Goal: Task Accomplishment & Management: Use online tool/utility

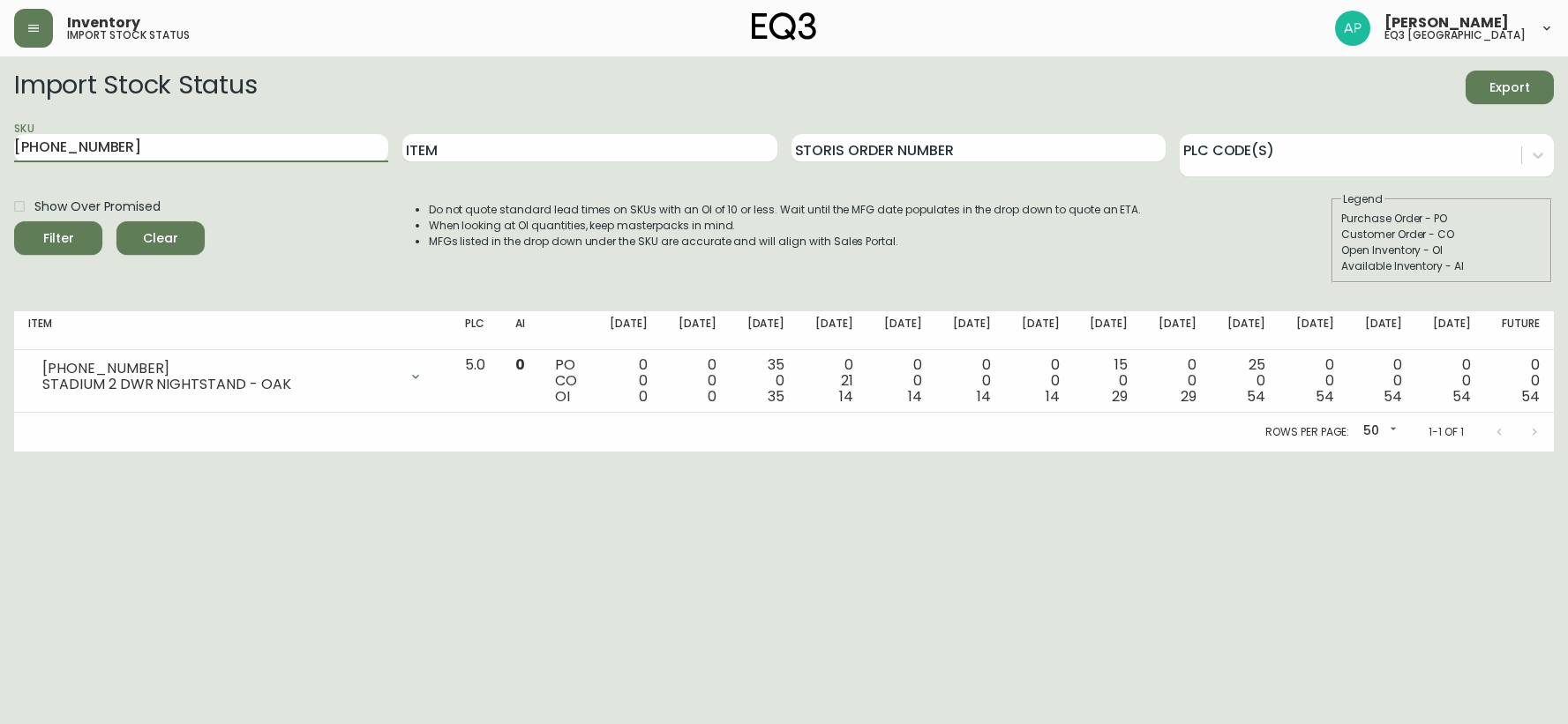
click at [36, 36] on button "button" at bounding box center [33, 28] width 39 height 39
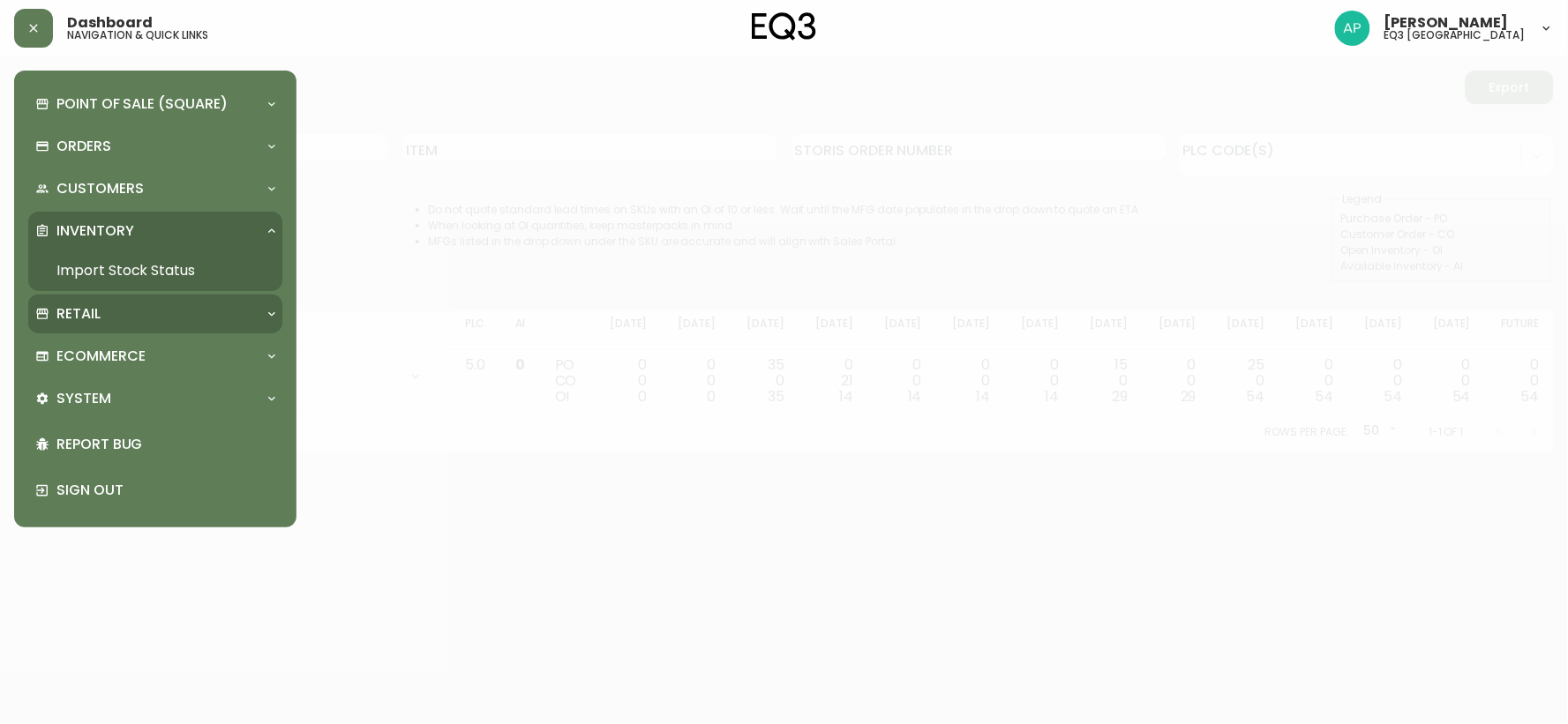
click at [76, 311] on p "Retail" at bounding box center [78, 314] width 44 height 20
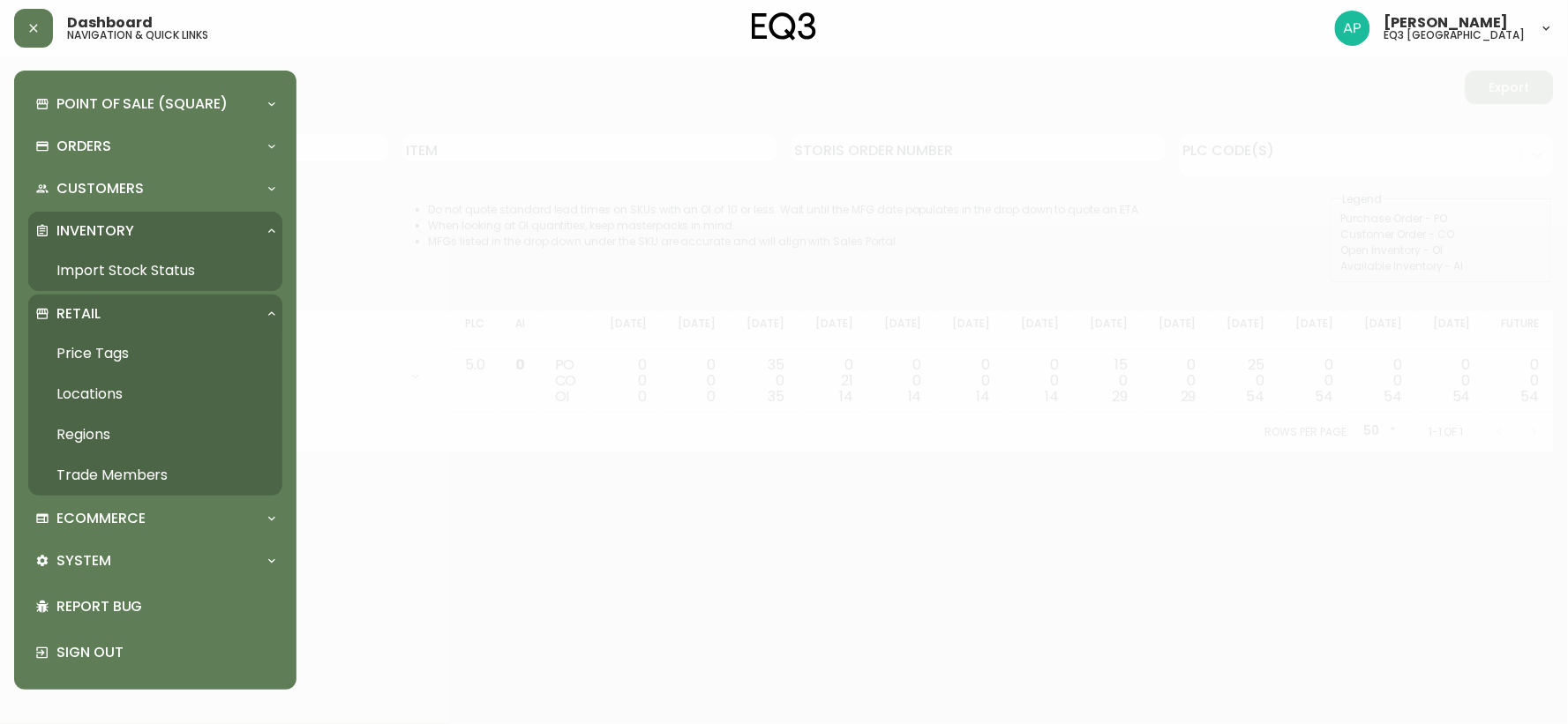
click at [103, 343] on link "Price Tags" at bounding box center [155, 354] width 254 height 40
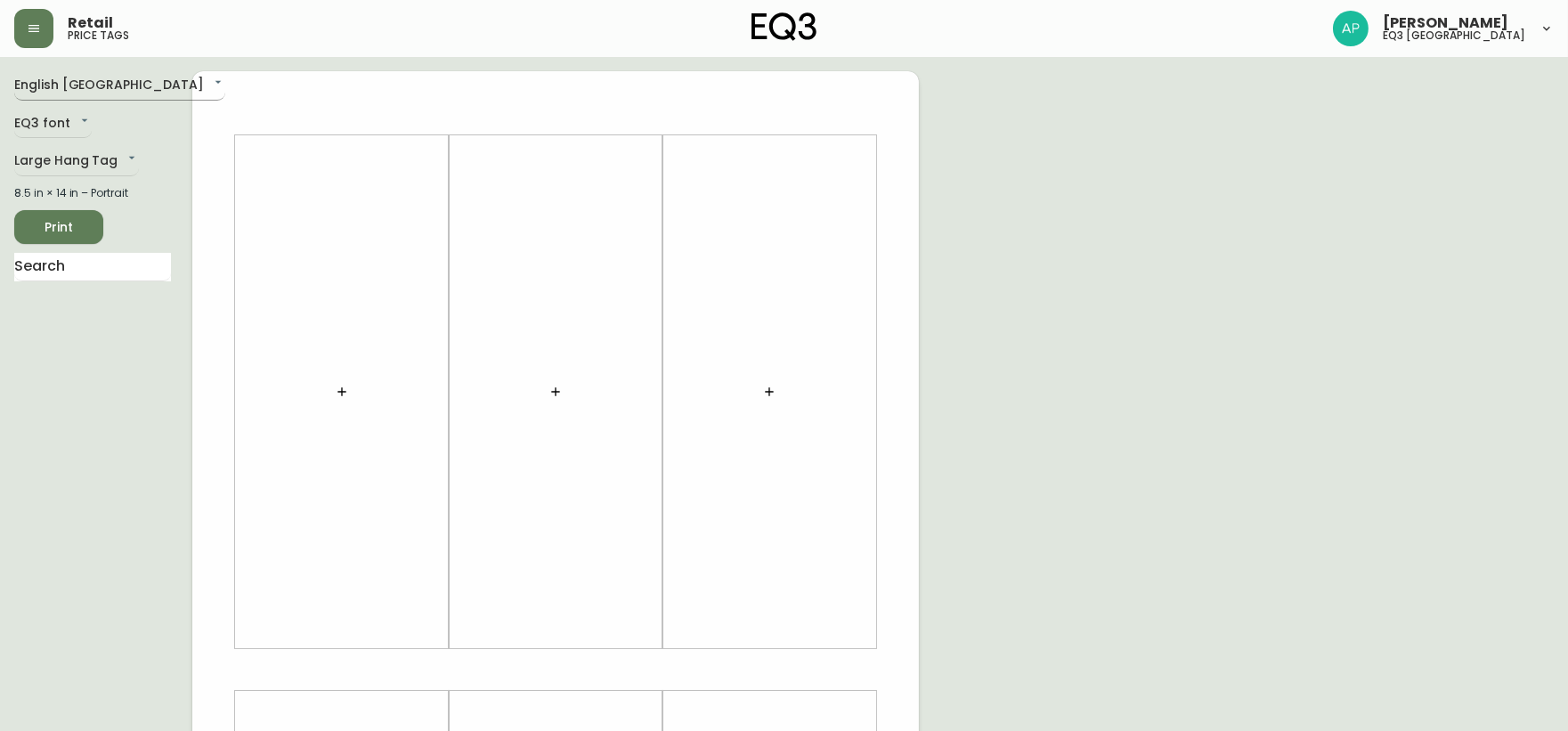
click at [55, 85] on body "Retail price tags [PERSON_NAME] eq3 [GEOGRAPHIC_DATA] English [GEOGRAPHIC_DATA]…" at bounding box center [784, 634] width 1568 height 1269
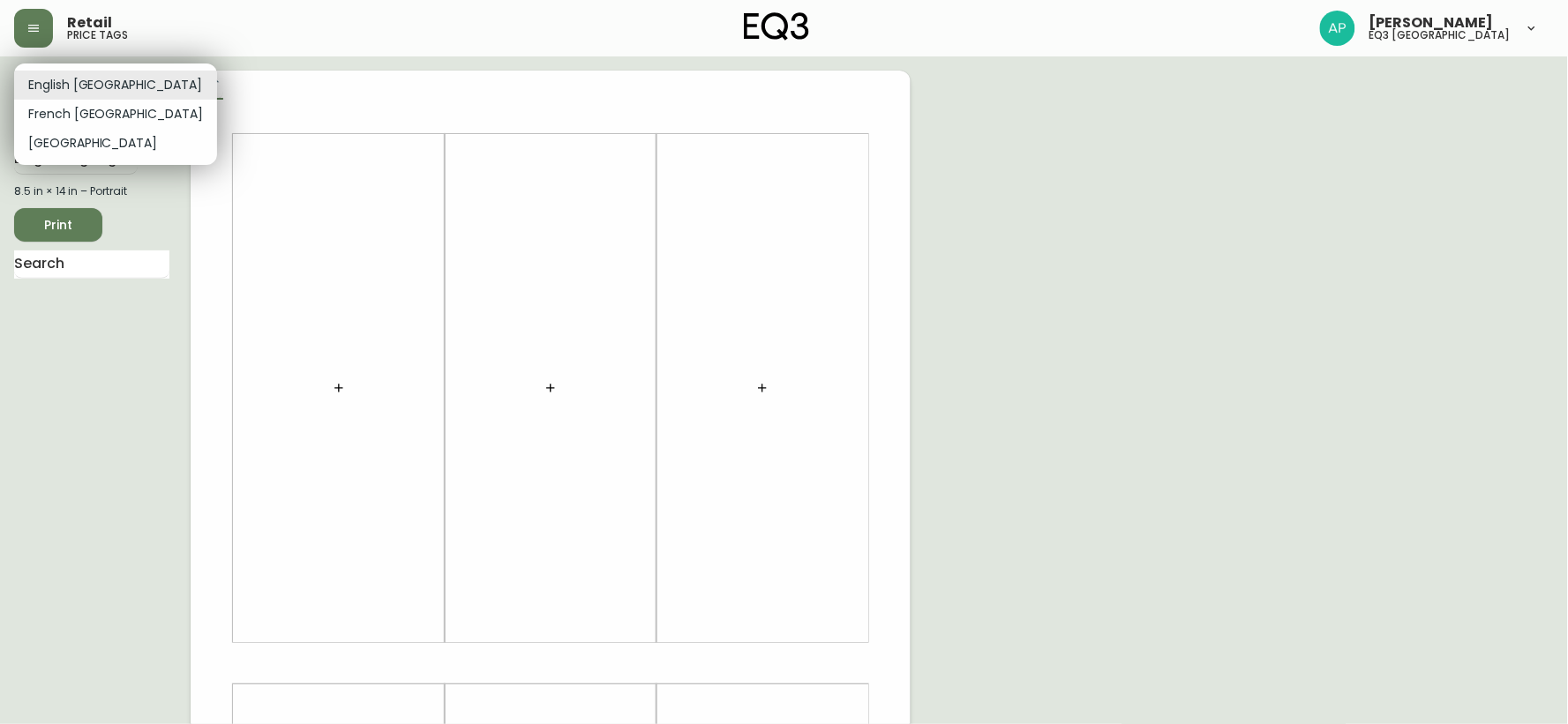
click at [50, 110] on li "French [GEOGRAPHIC_DATA]" at bounding box center [115, 114] width 203 height 29
type input "fr_CA"
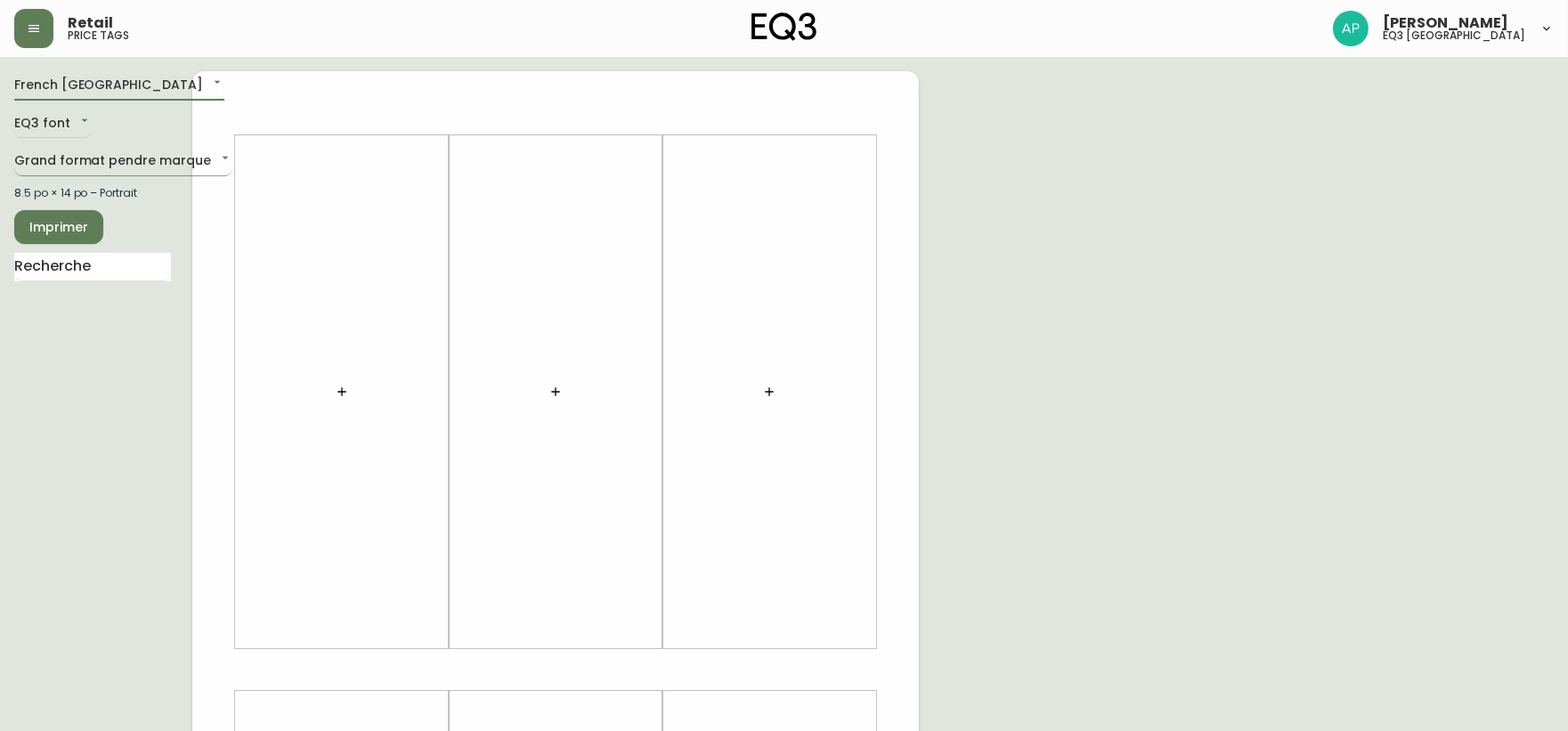
click at [54, 155] on body "Retail price tags [PERSON_NAME] eq3 [GEOGRAPHIC_DATA] [GEOGRAPHIC_DATA] fr_CA E…" at bounding box center [784, 634] width 1568 height 1269
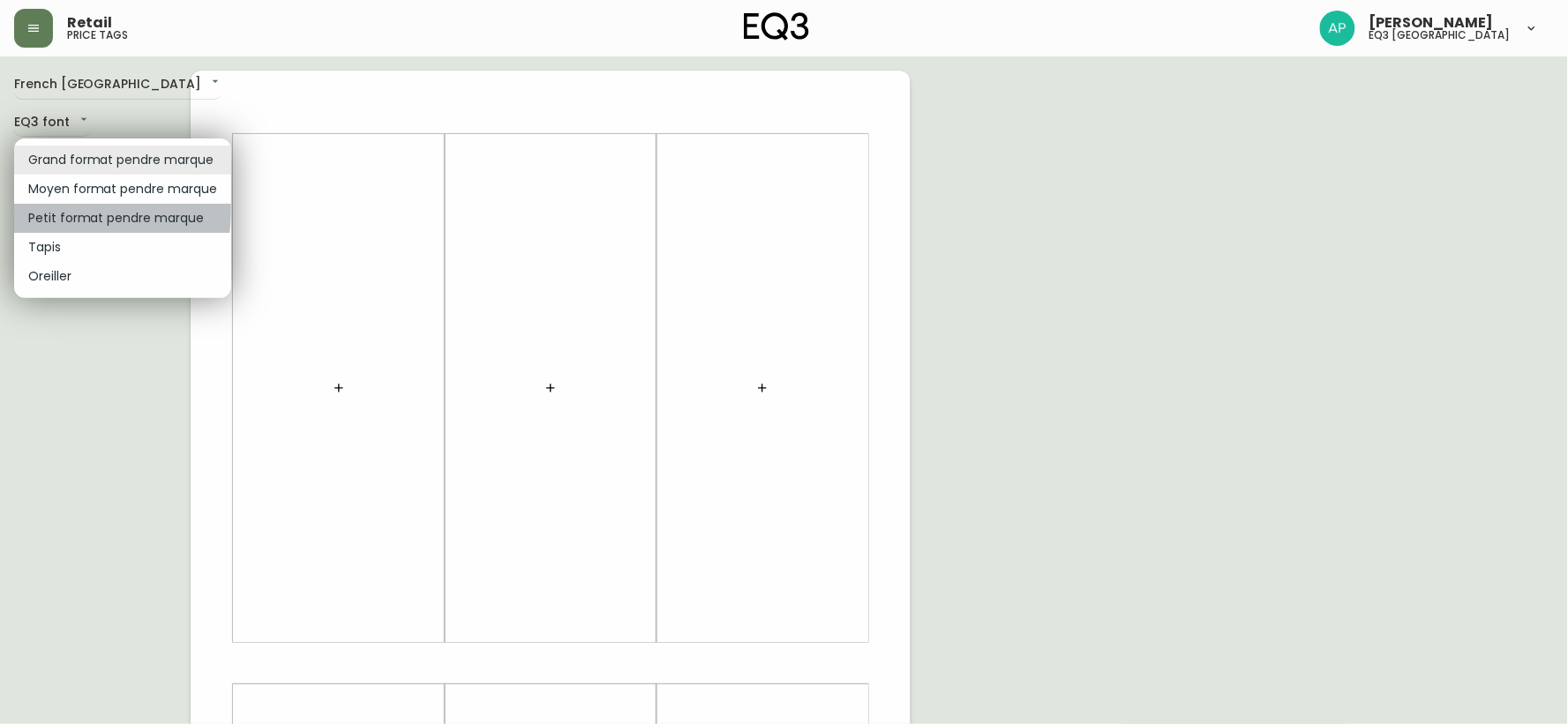
click at [53, 210] on li "Petit format pendre marque" at bounding box center [123, 217] width 217 height 29
type input "small"
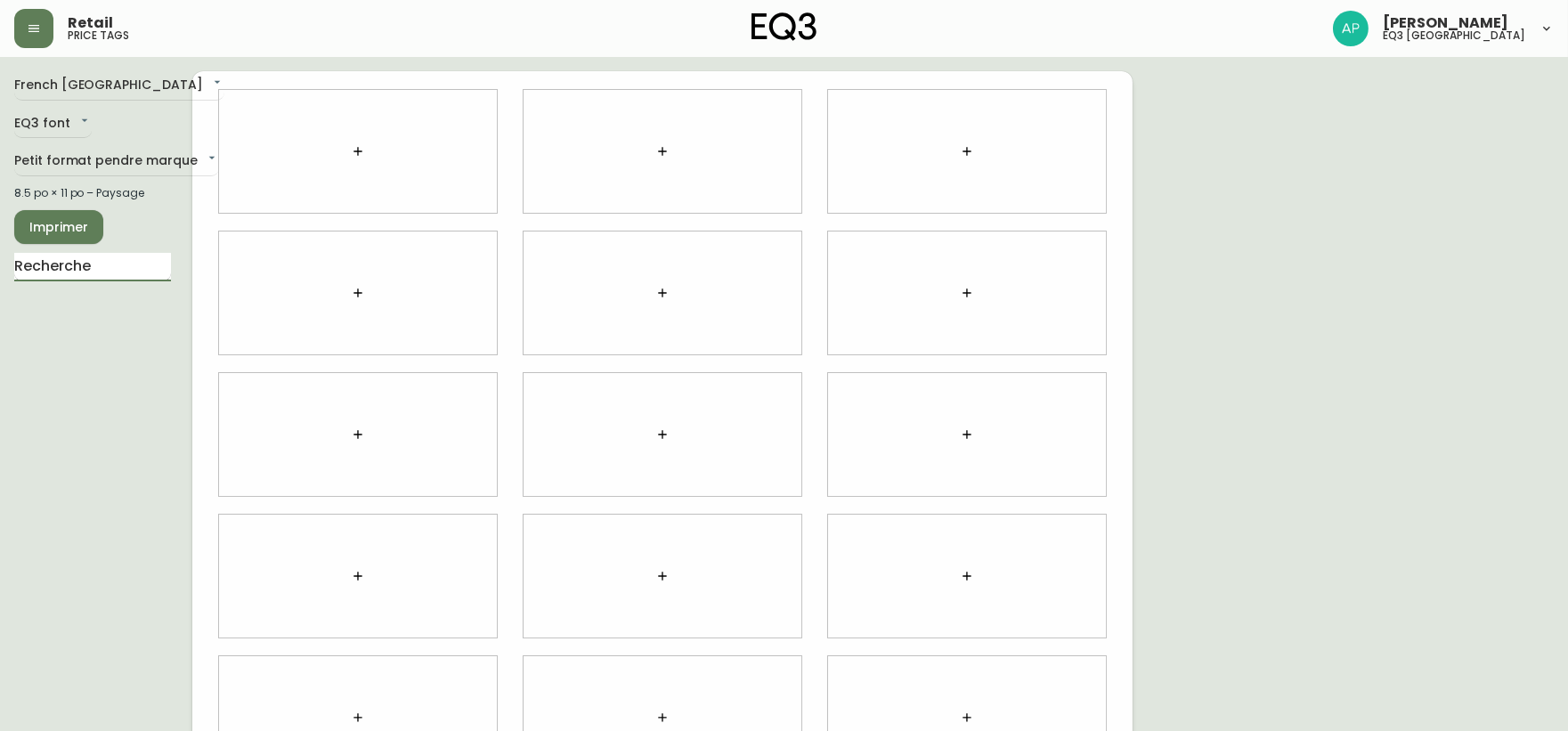
click at [54, 254] on input "text" at bounding box center [92, 267] width 157 height 29
type input "FORTE"
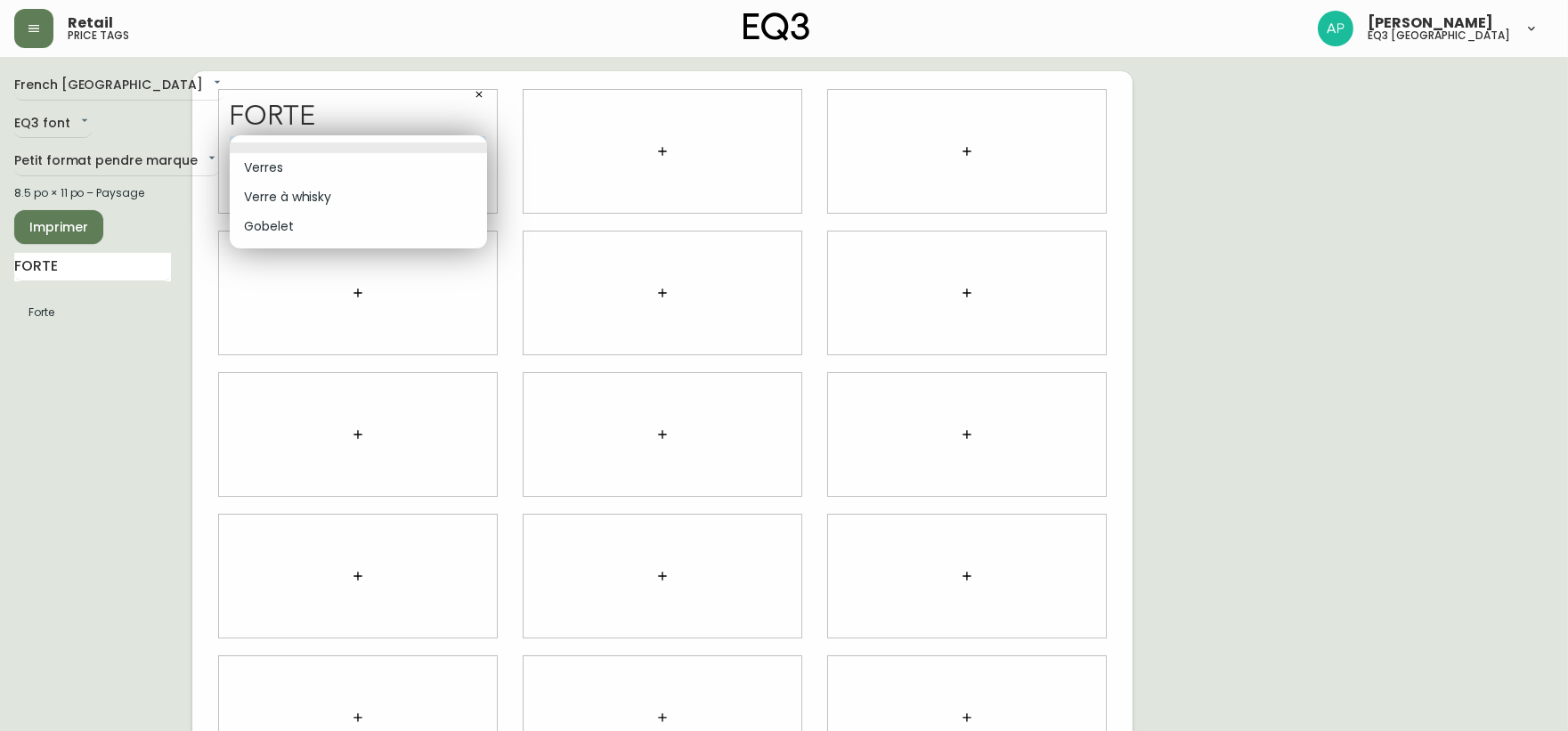
click at [379, 156] on body "Retail price tags [PERSON_NAME] eq3 [GEOGRAPHIC_DATA] [GEOGRAPHIC_DATA] fr_CA E…" at bounding box center [784, 399] width 1568 height 798
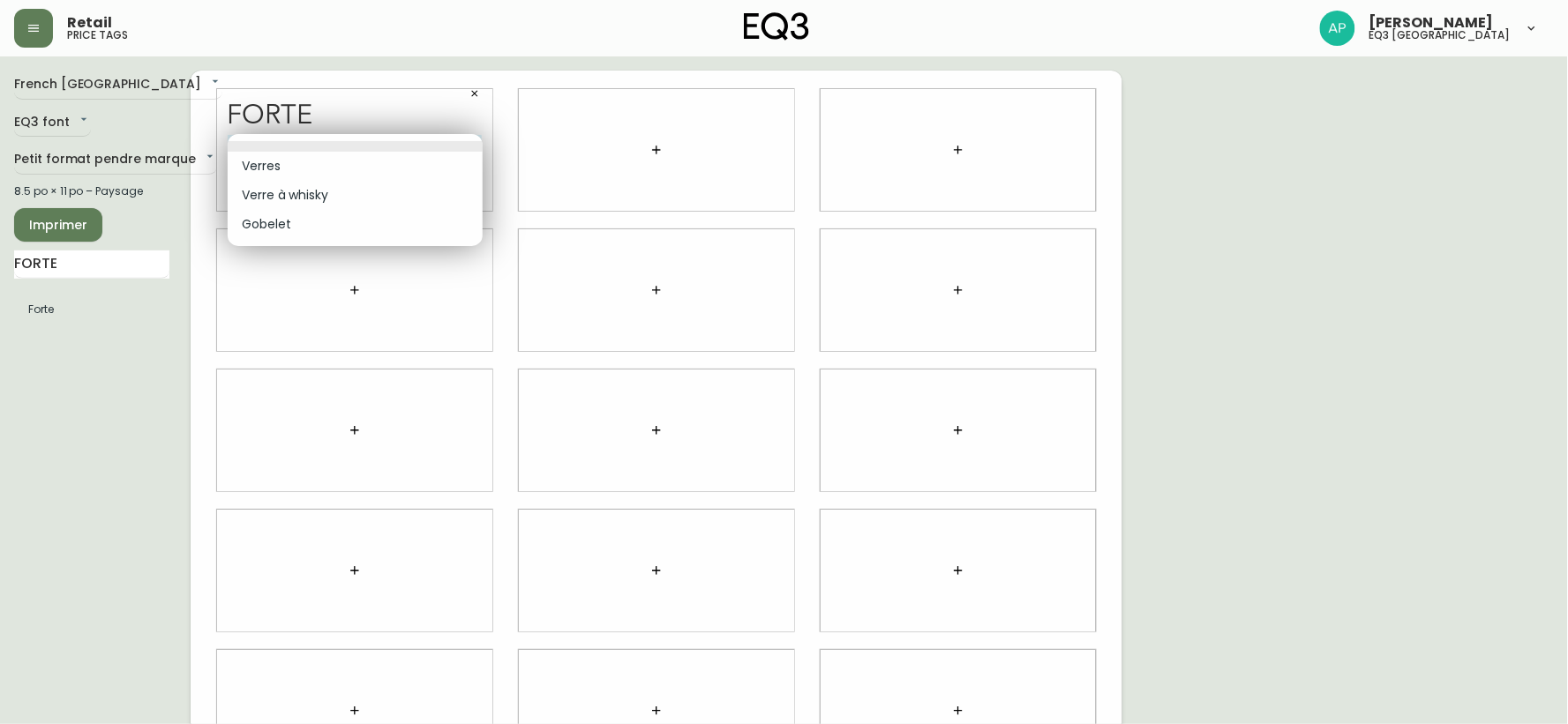
click at [285, 226] on li "Gobelet" at bounding box center [355, 224] width 255 height 29
type input "2"
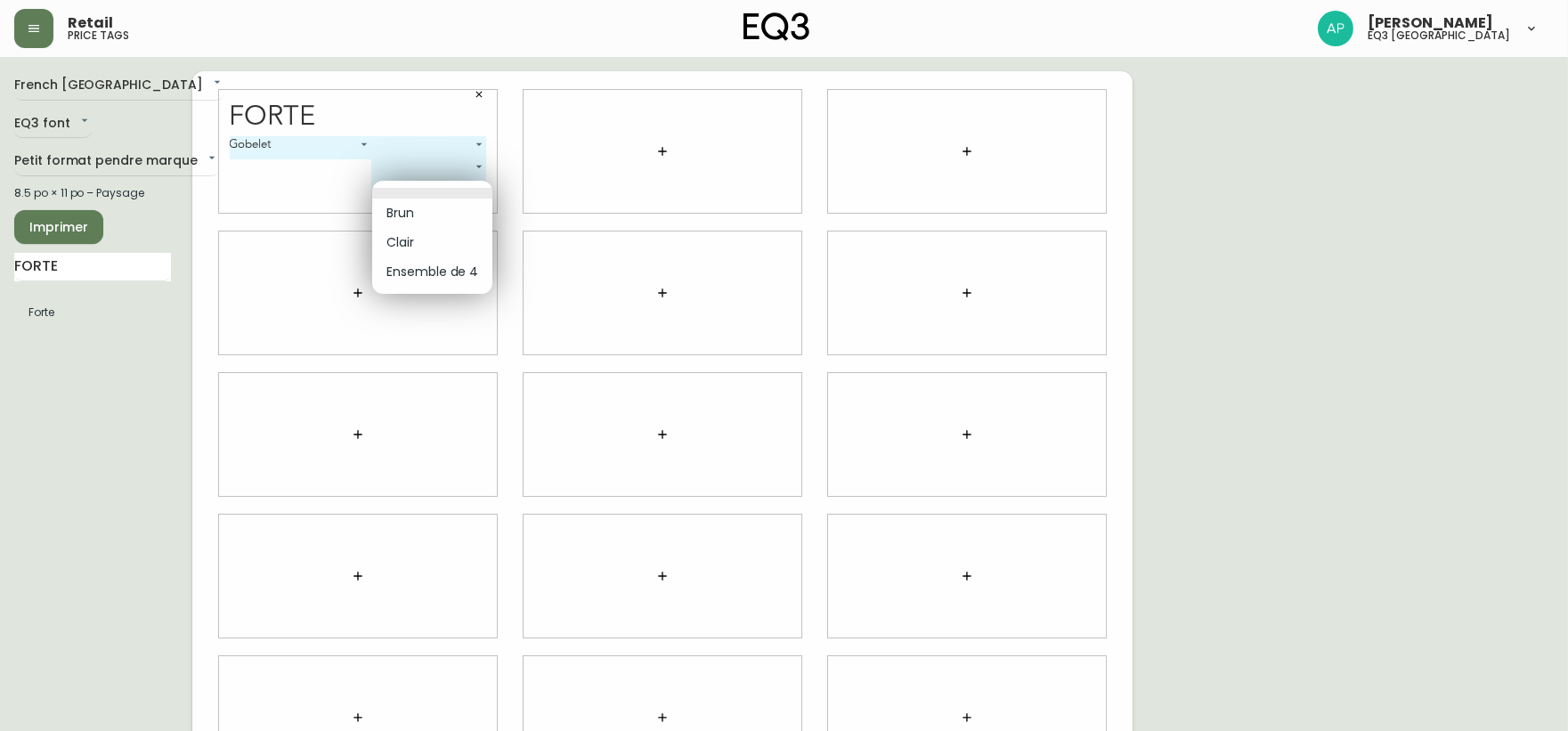
click at [428, 194] on body "Retail price tags [PERSON_NAME] eq3 [GEOGRAPHIC_DATA] [GEOGRAPHIC_DATA] fr_CA E…" at bounding box center [784, 399] width 1568 height 798
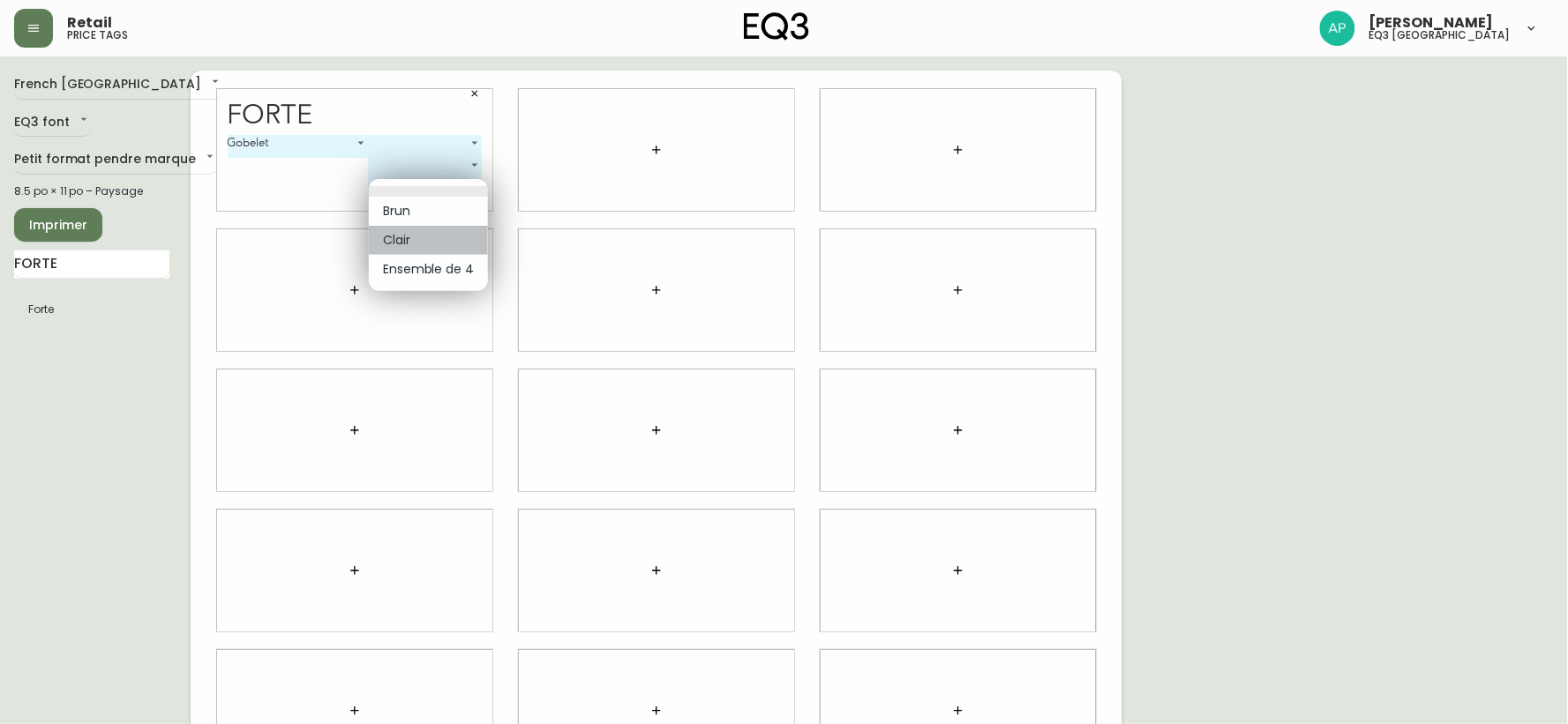
click at [413, 233] on li "Clair" at bounding box center [428, 240] width 120 height 29
type input "1"
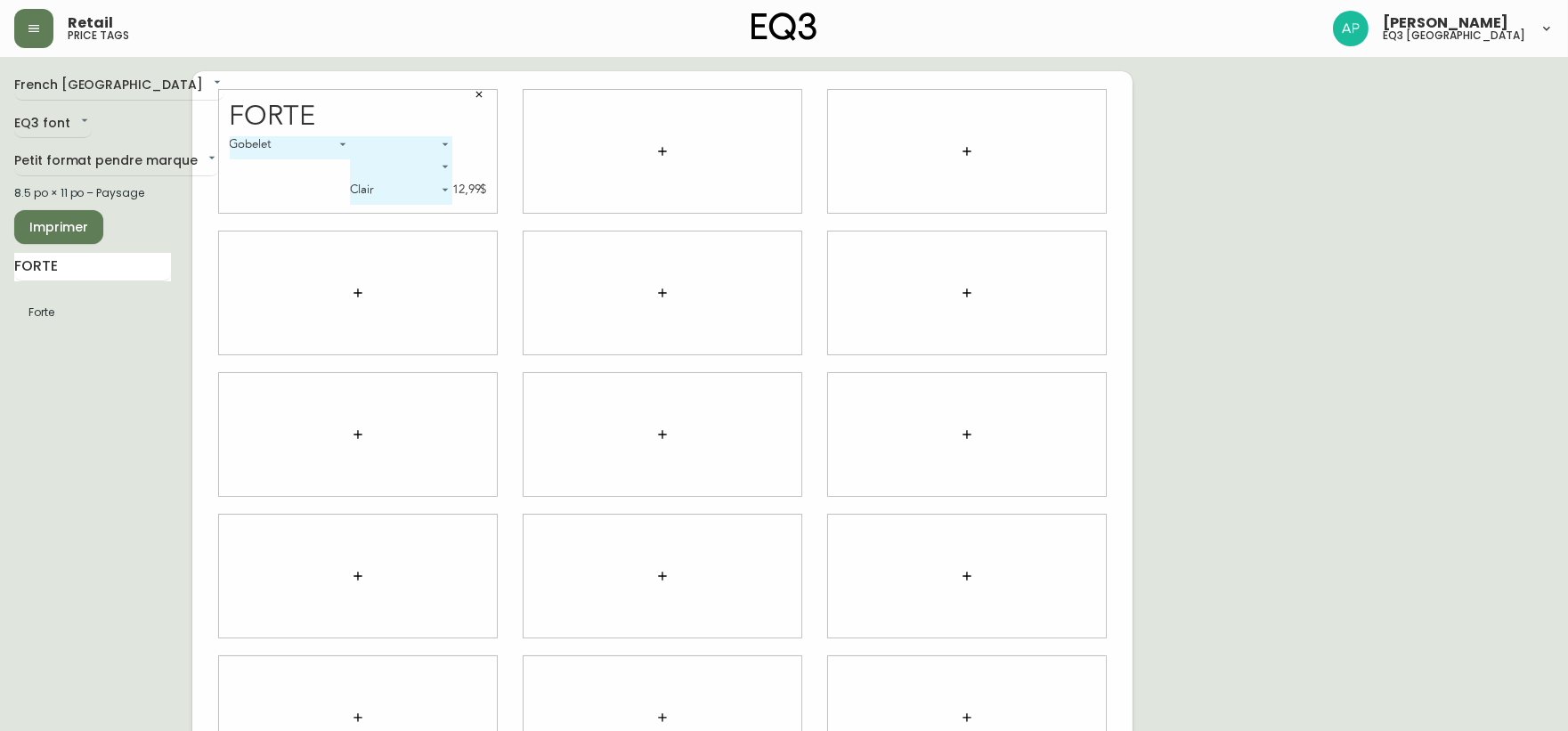
click at [67, 220] on span "Imprimer" at bounding box center [59, 227] width 61 height 22
